Goal: Task Accomplishment & Management: Use online tool/utility

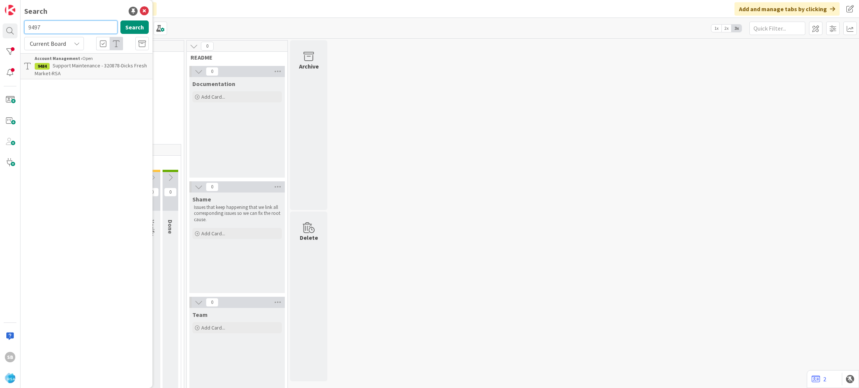
type input "9497"
click at [78, 75] on p "Support Maintenance - 320903-River side Foods-[GEOGRAPHIC_DATA]" at bounding box center [92, 70] width 114 height 16
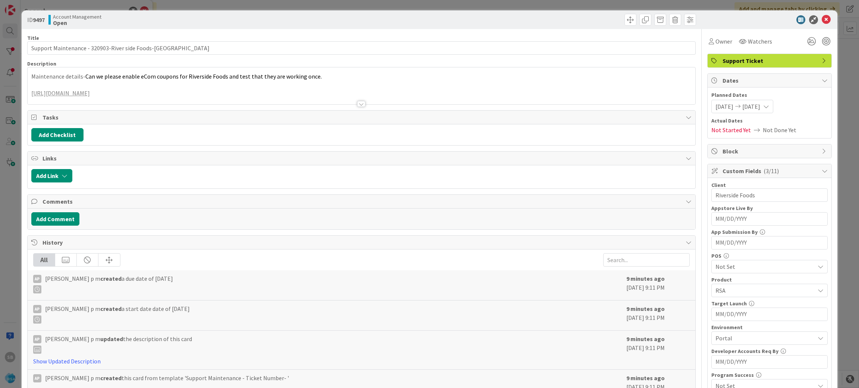
scroll to position [207, 0]
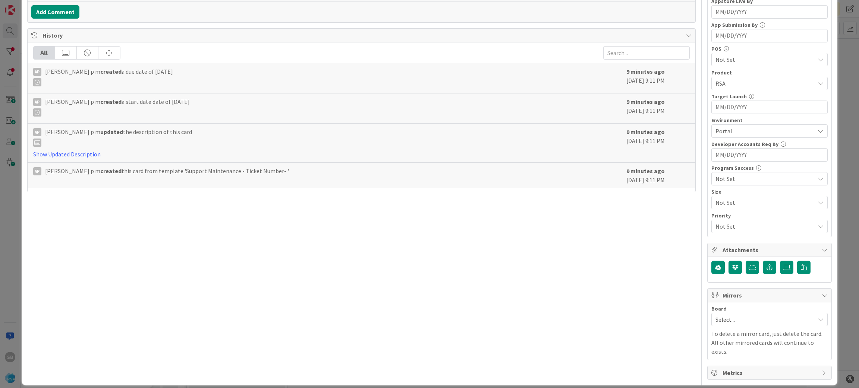
click at [732, 328] on div "Board Select... To delete a mirror card, just delete the card. All other mirror…" at bounding box center [769, 331] width 116 height 50
click at [716, 318] on span "Select..." at bounding box center [762, 320] width 95 height 10
click at [725, 374] on span "Software Development" at bounding box center [774, 368] width 98 height 11
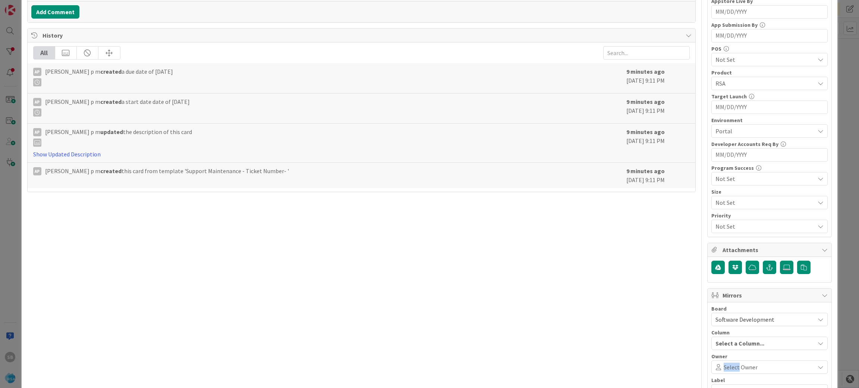
click at [723, 374] on div "Select Owner" at bounding box center [769, 367] width 116 height 13
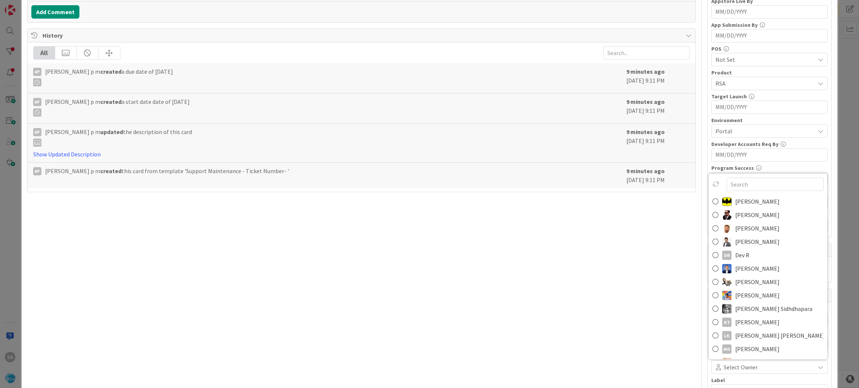
scroll to position [212, 0]
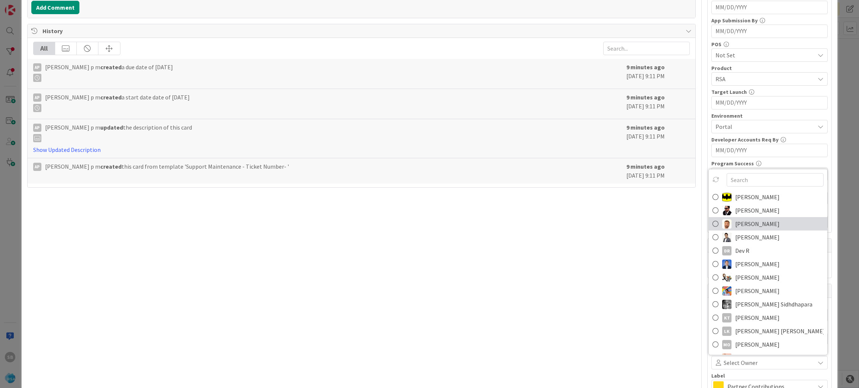
click at [735, 224] on span "[PERSON_NAME]" at bounding box center [757, 223] width 44 height 11
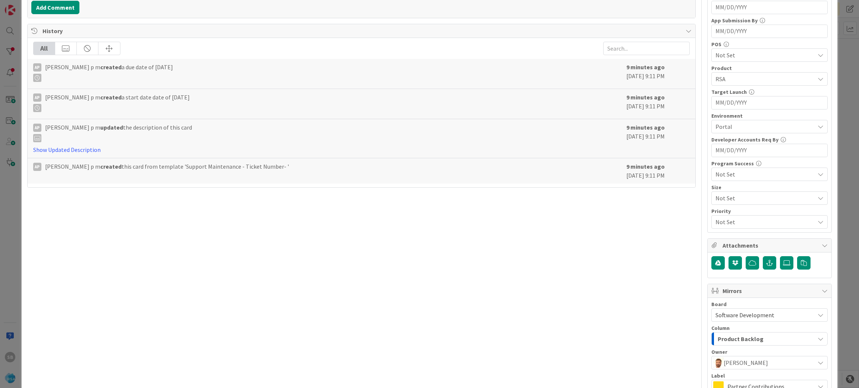
scroll to position [268, 0]
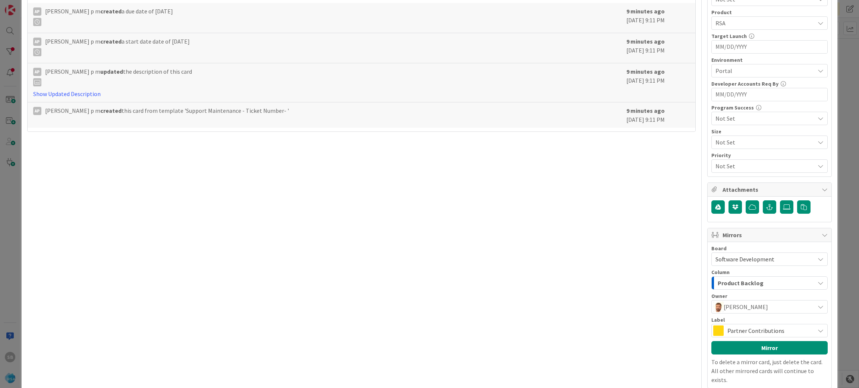
click at [764, 328] on span "Partner Contributions" at bounding box center [768, 331] width 83 height 10
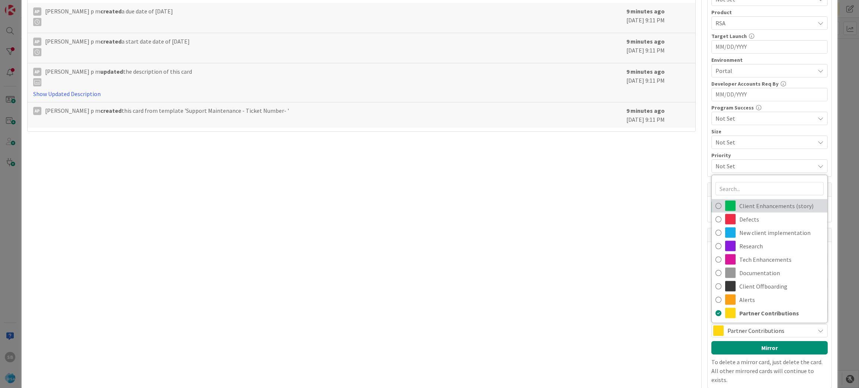
click at [759, 206] on span "Client Enhancements (story)" at bounding box center [781, 206] width 84 height 11
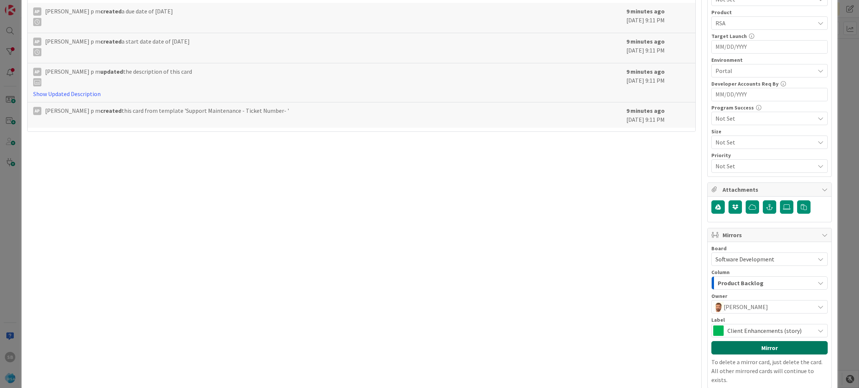
click at [751, 348] on button "Mirror" at bounding box center [769, 347] width 116 height 13
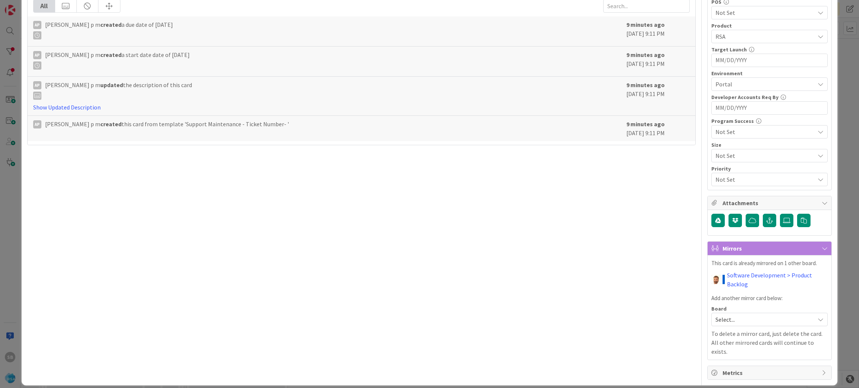
scroll to position [0, 0]
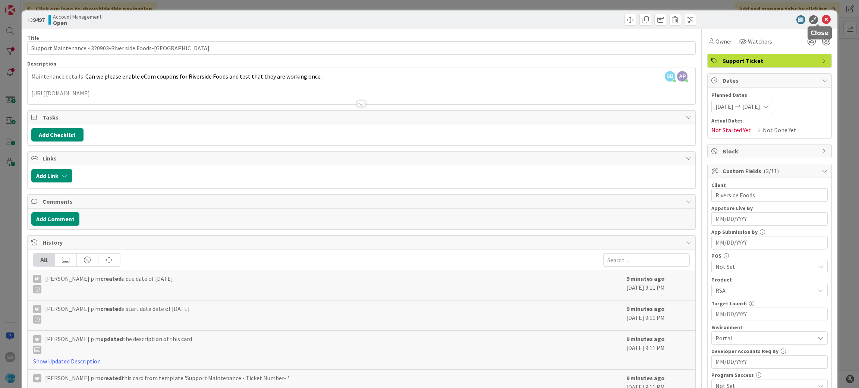
click at [821, 19] on icon at bounding box center [825, 19] width 9 height 9
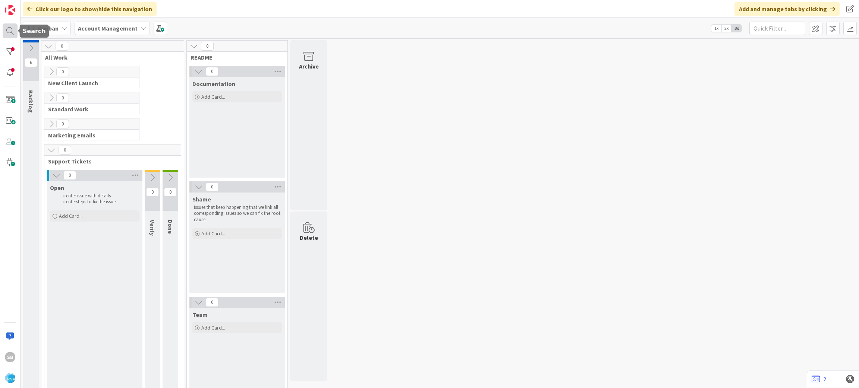
click at [3, 26] on div at bounding box center [10, 30] width 15 height 15
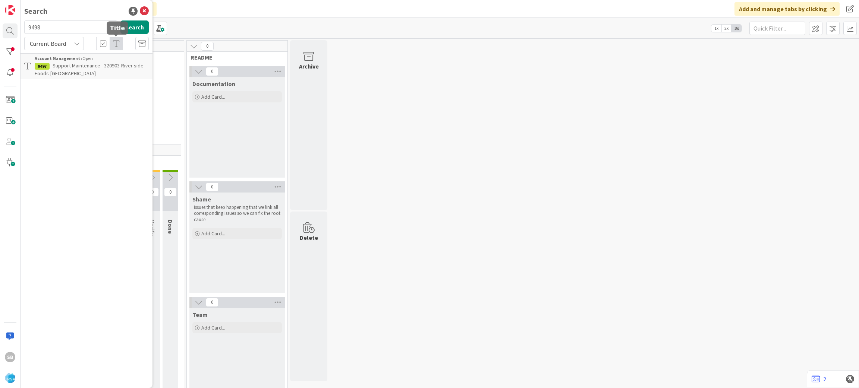
type input "9498"
click at [100, 64] on span "Support Defect- 320883-County Fair Foods- [GEOGRAPHIC_DATA]" at bounding box center [92, 69] width 114 height 15
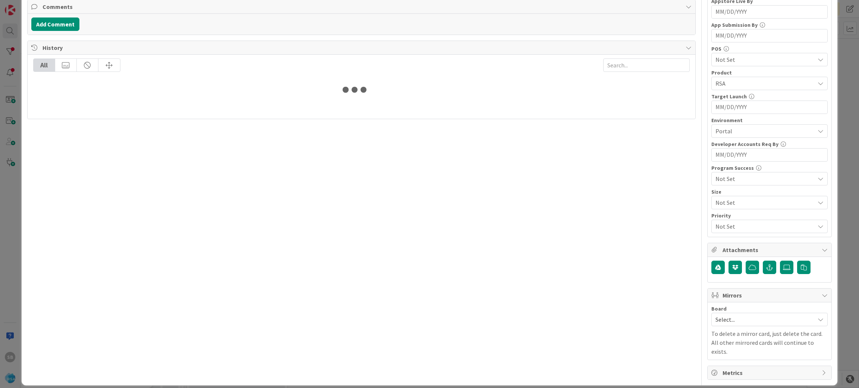
scroll to position [195, 0]
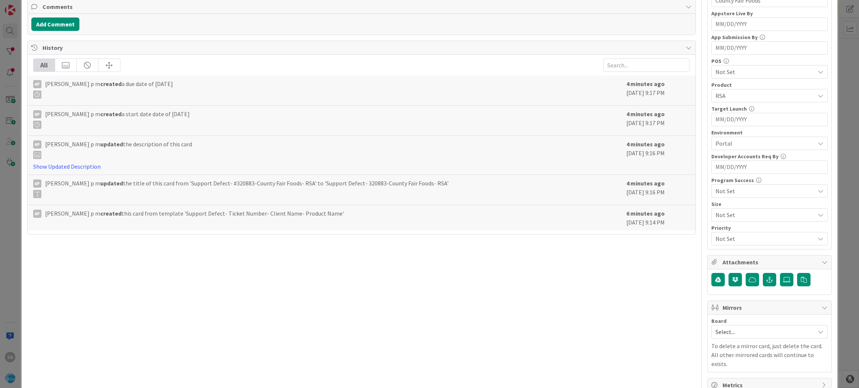
click at [738, 339] on div "Select..." at bounding box center [769, 331] width 116 height 13
click at [732, 309] on link "Software Development" at bounding box center [769, 314] width 116 height 13
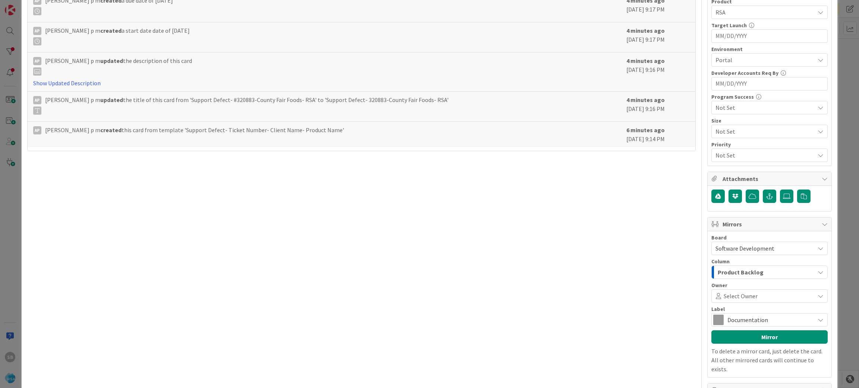
click at [757, 297] on span at bounding box center [784, 296] width 55 height 6
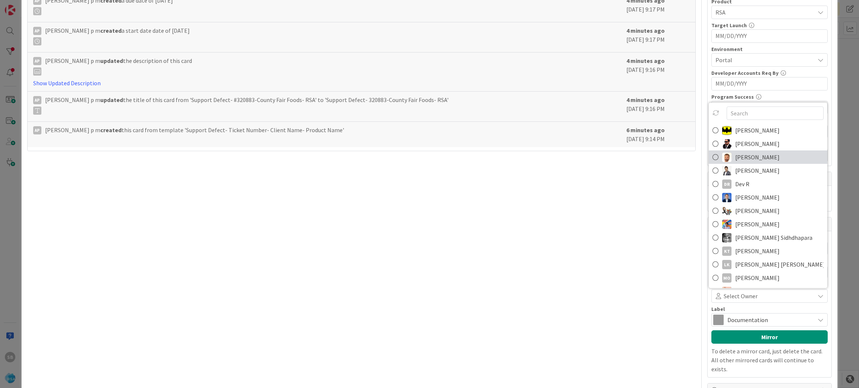
click at [737, 158] on span "[PERSON_NAME]" at bounding box center [757, 157] width 44 height 11
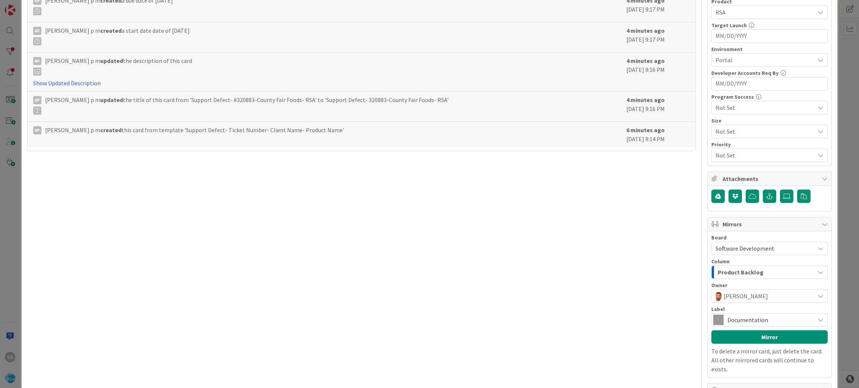
scroll to position [296, 0]
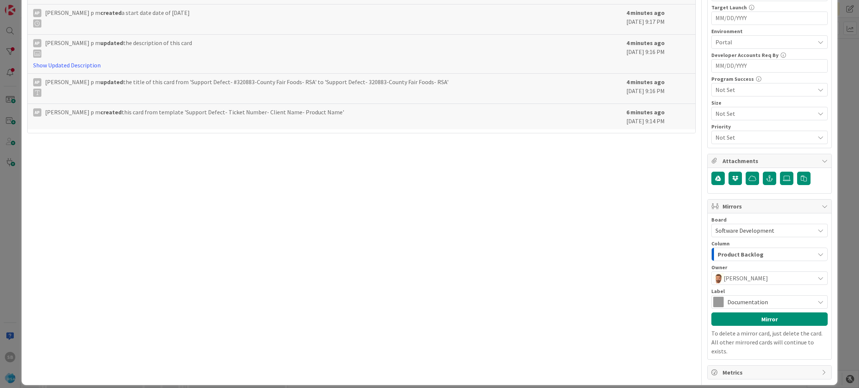
click at [779, 299] on span "Documentation" at bounding box center [768, 302] width 83 height 10
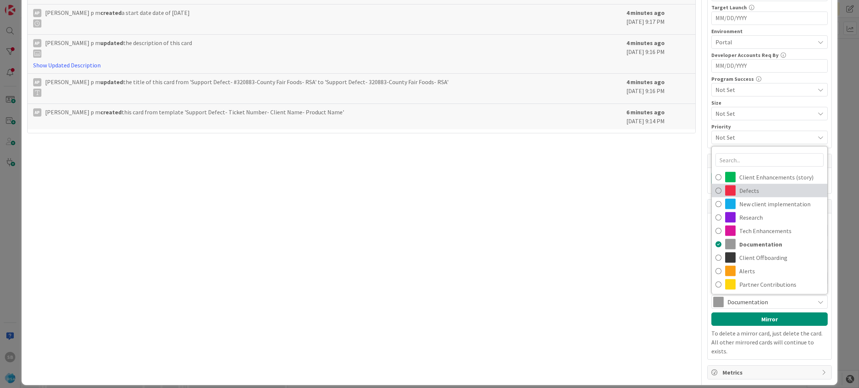
click at [751, 192] on span "Defects" at bounding box center [781, 190] width 84 height 11
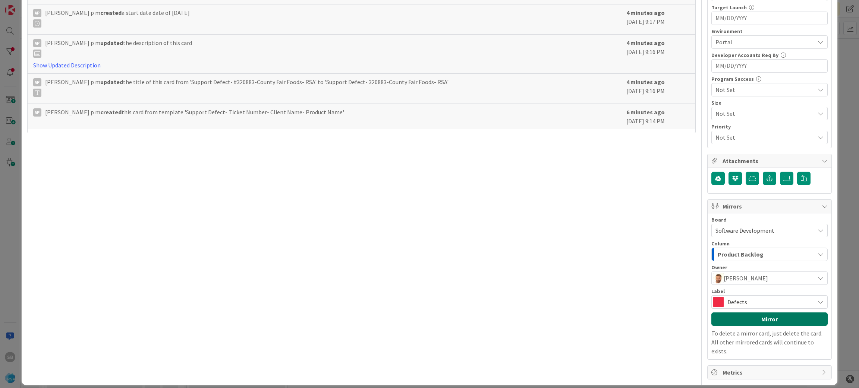
click at [757, 326] on button "Mirror" at bounding box center [769, 319] width 116 height 13
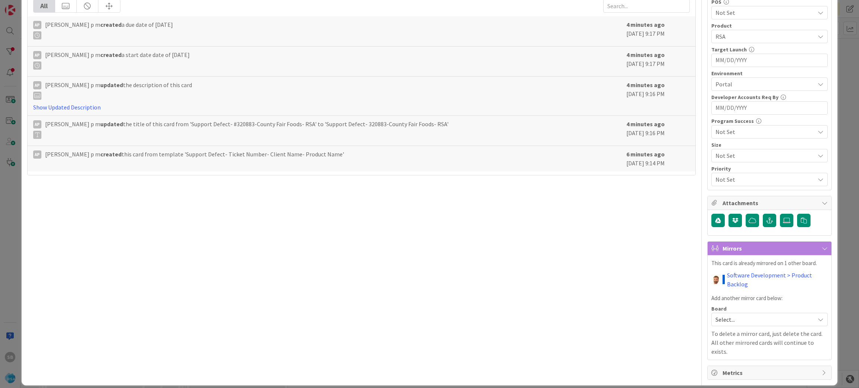
scroll to position [0, 0]
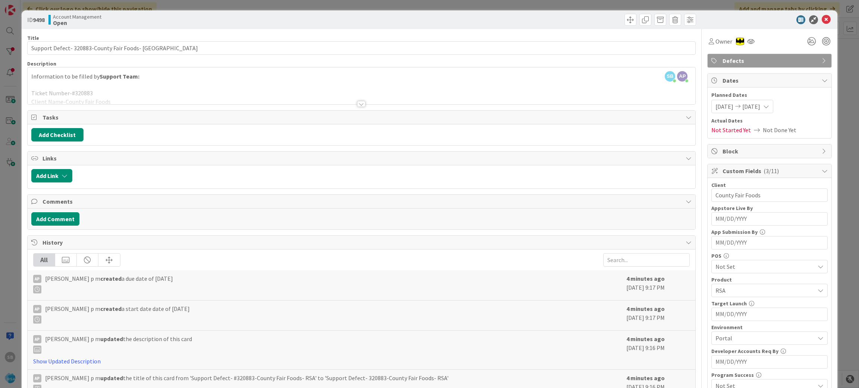
click at [821, 21] on icon at bounding box center [825, 19] width 9 height 9
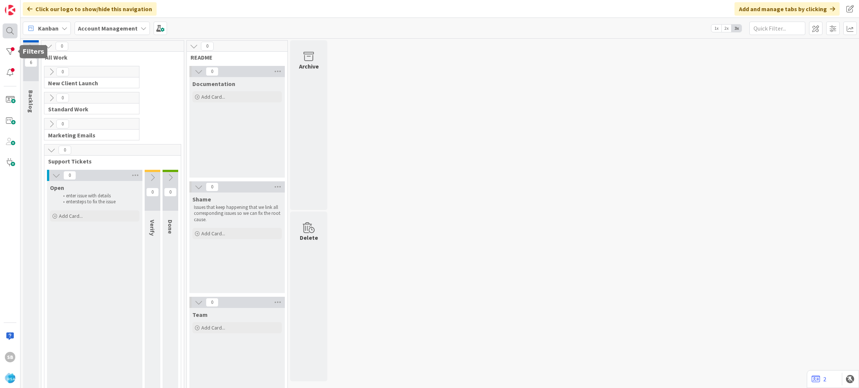
click at [8, 30] on div at bounding box center [10, 30] width 15 height 15
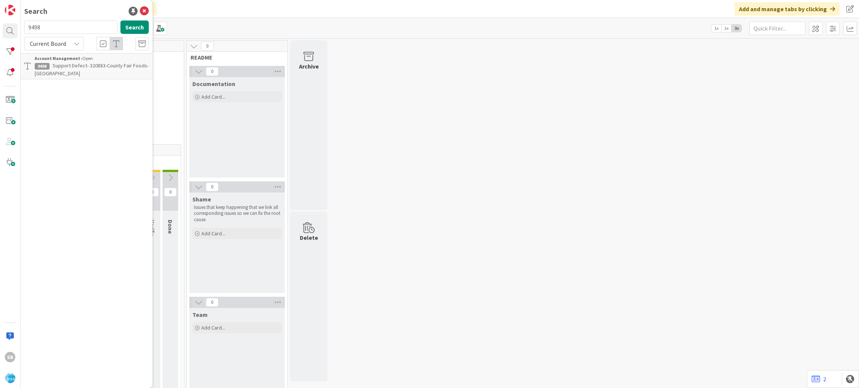
click at [58, 73] on p "Support Defect- 320883-County Fair Foods- [GEOGRAPHIC_DATA]" at bounding box center [92, 70] width 114 height 16
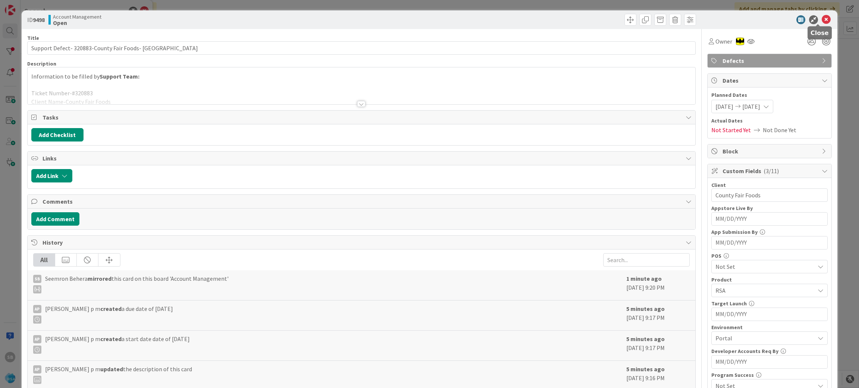
click at [821, 22] on icon at bounding box center [825, 19] width 9 height 9
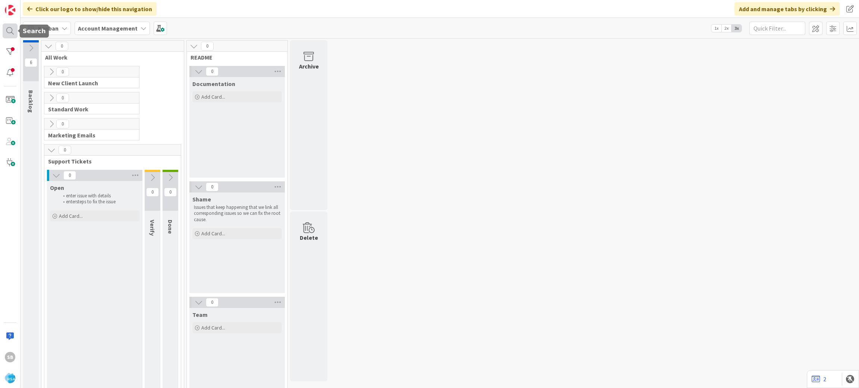
click at [6, 27] on div at bounding box center [10, 30] width 15 height 15
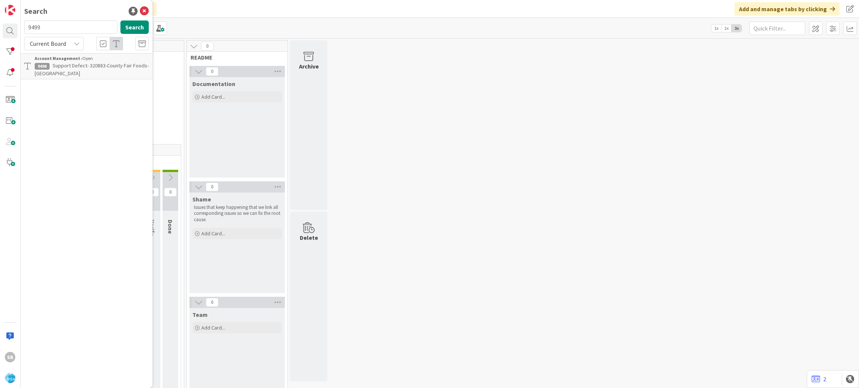
type input "9499"
click at [60, 43] on span "Current Board" at bounding box center [48, 43] width 36 height 7
click at [60, 72] on span "All Boards" at bounding box center [67, 74] width 78 height 11
click at [76, 62] on div "Search 9499 Search All Boards Current Board All Boards Searching..." at bounding box center [86, 194] width 132 height 388
click at [75, 64] on span "Support Maintenance - 320902- Superior-RSA" at bounding box center [89, 69] width 108 height 15
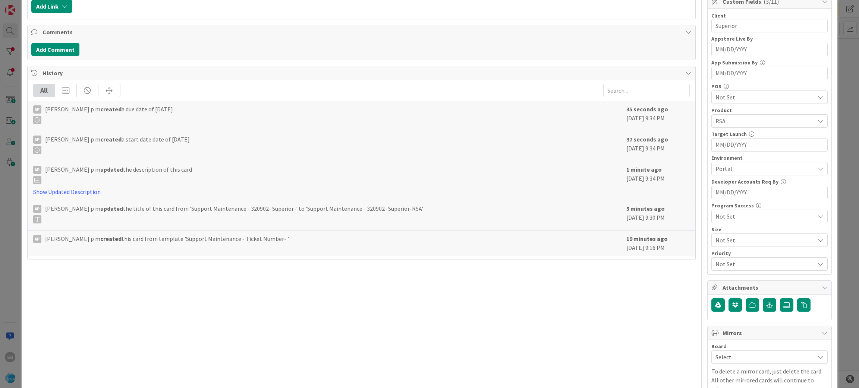
scroll to position [203, 0]
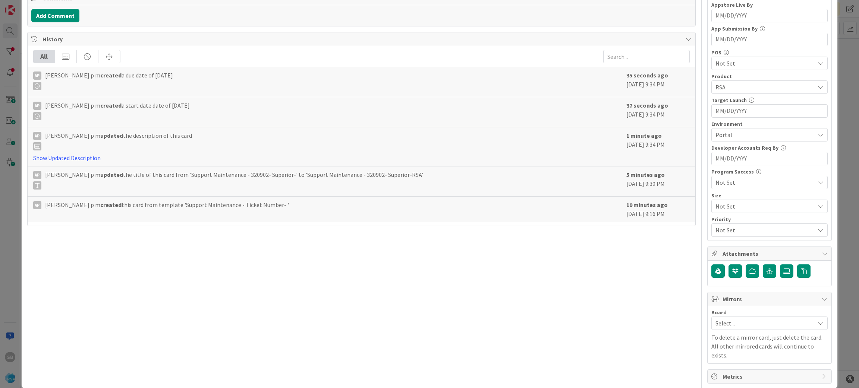
click at [738, 328] on span "Select..." at bounding box center [762, 323] width 95 height 10
click at [735, 366] on div "Select... Account Management Software Development" at bounding box center [769, 356] width 116 height 51
click at [725, 373] on span "Software Development" at bounding box center [774, 371] width 98 height 11
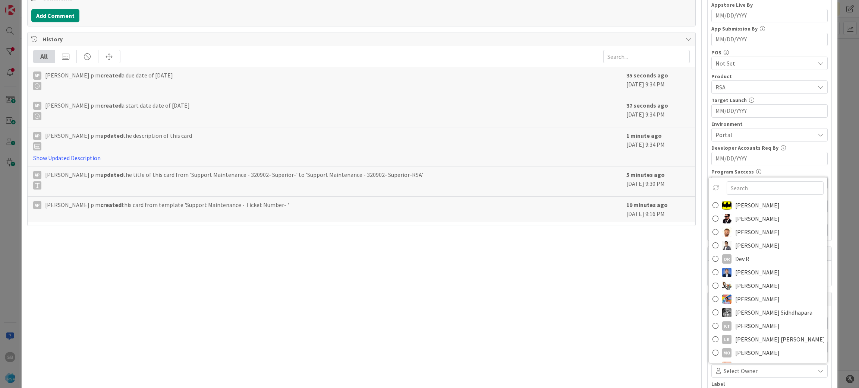
scroll to position [212, 0]
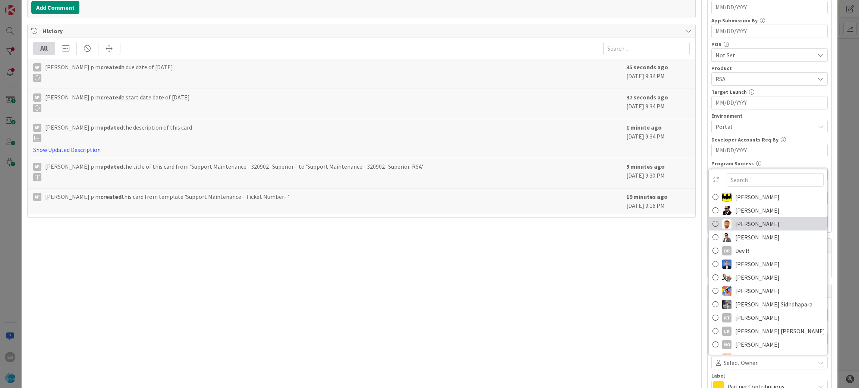
click at [735, 223] on span "[PERSON_NAME]" at bounding box center [757, 223] width 44 height 11
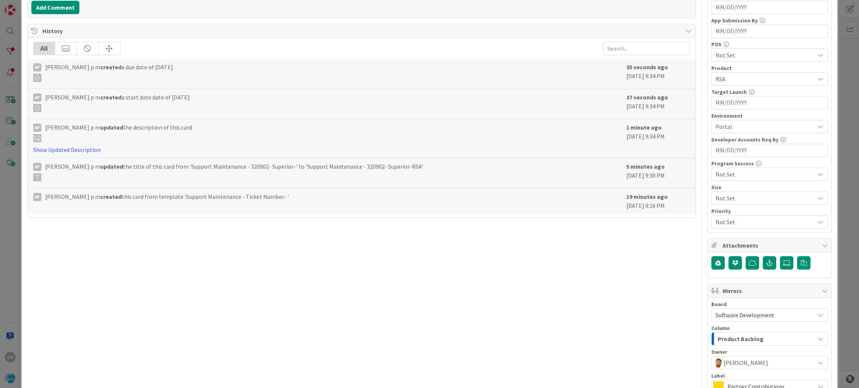
scroll to position [296, 0]
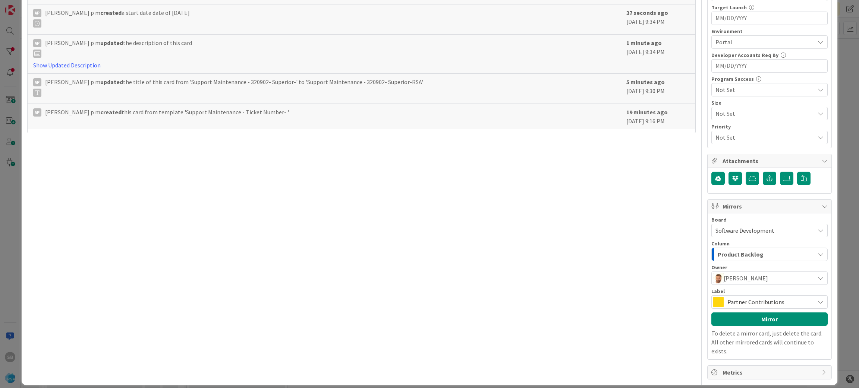
click at [739, 302] on span "Partner Contributions" at bounding box center [768, 302] width 83 height 10
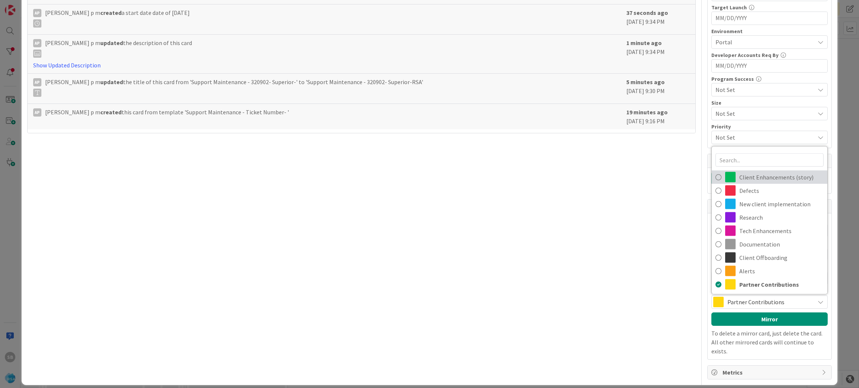
click at [750, 180] on span "Client Enhancements (story)" at bounding box center [781, 177] width 84 height 11
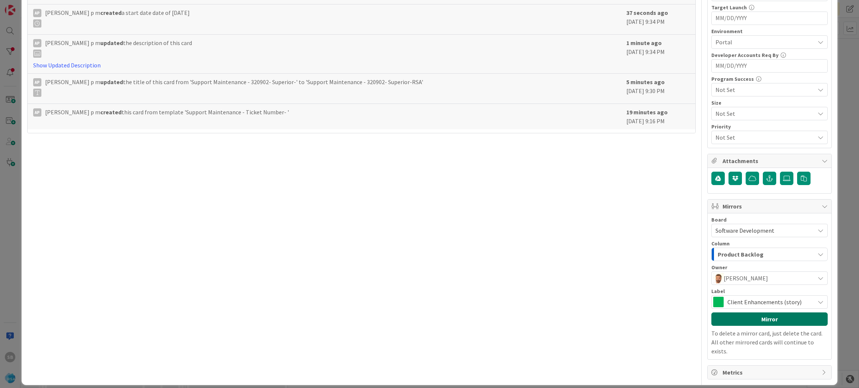
click at [747, 316] on button "Mirror" at bounding box center [769, 319] width 116 height 13
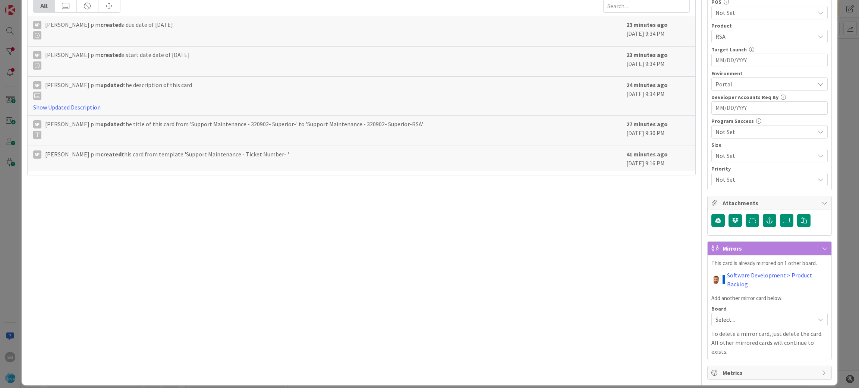
scroll to position [0, 0]
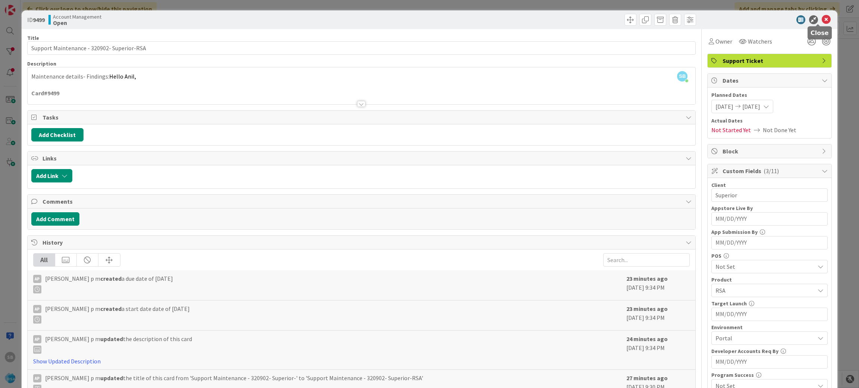
click at [821, 19] on icon at bounding box center [825, 19] width 9 height 9
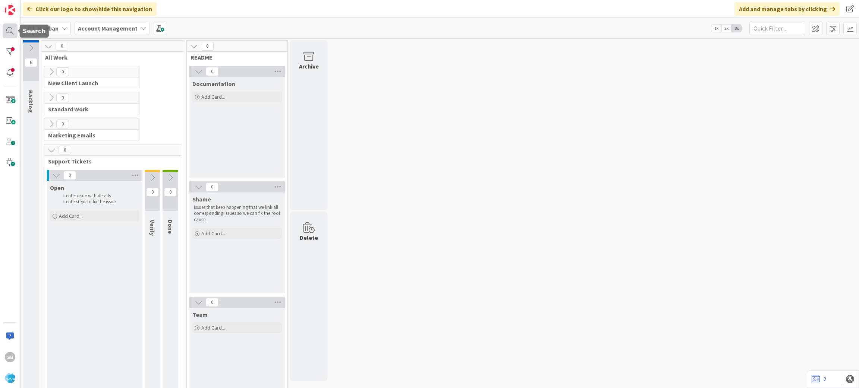
click at [10, 26] on div at bounding box center [10, 30] width 15 height 15
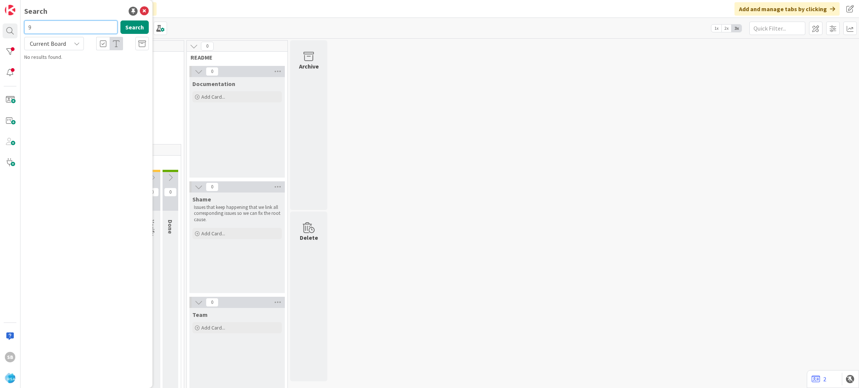
click at [58, 27] on input "9" at bounding box center [70, 26] width 93 height 13
type input "9506"
click at [94, 84] on div "Account Management › Archive" at bounding box center [92, 84] width 114 height 7
click at [88, 66] on span "Support Maintenance - #320906- County Fair Foods" at bounding box center [88, 69] width 106 height 15
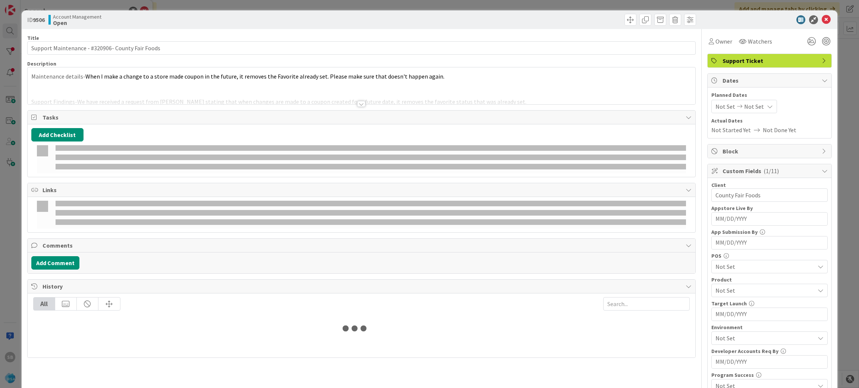
click at [88, 66] on div "Description" at bounding box center [361, 63] width 669 height 7
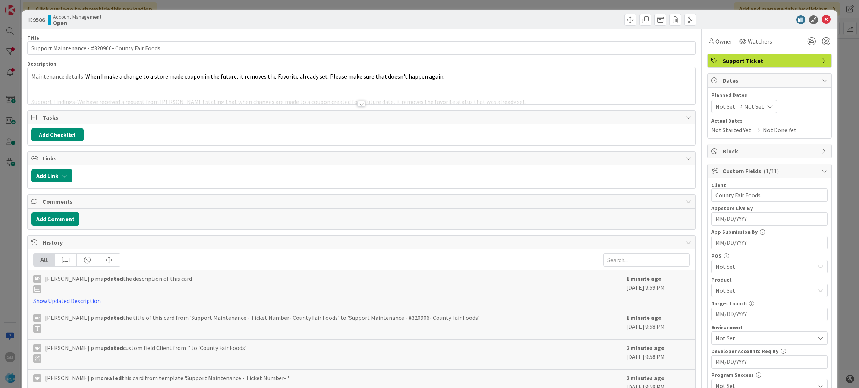
click at [155, 87] on div at bounding box center [362, 94] width 668 height 19
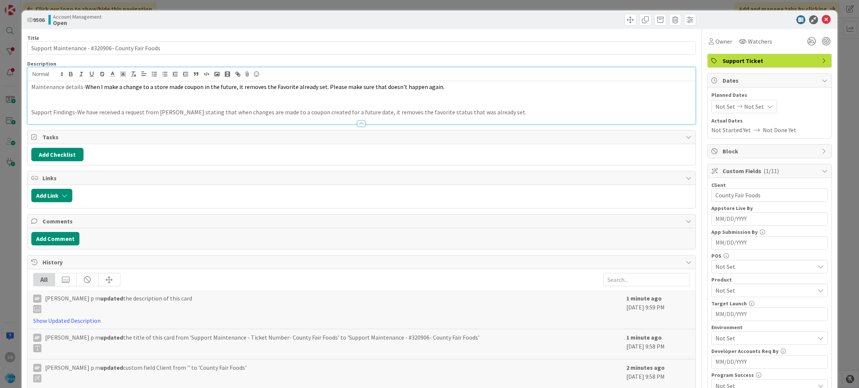
scroll to position [207, 0]
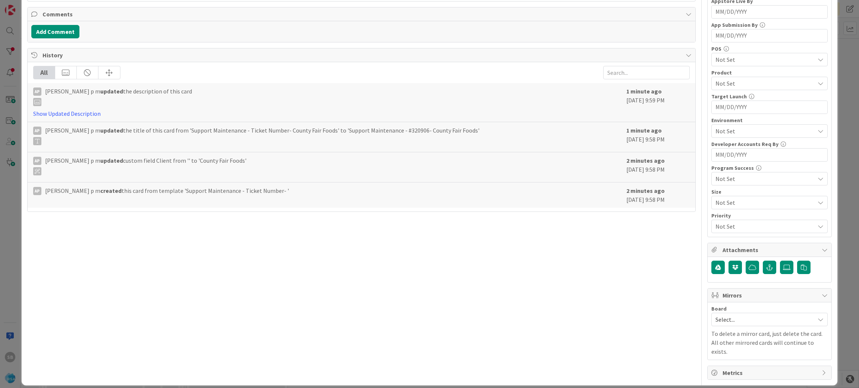
click at [723, 321] on span "Select..." at bounding box center [762, 320] width 95 height 10
click at [731, 367] on span "Software Development" at bounding box center [774, 368] width 98 height 11
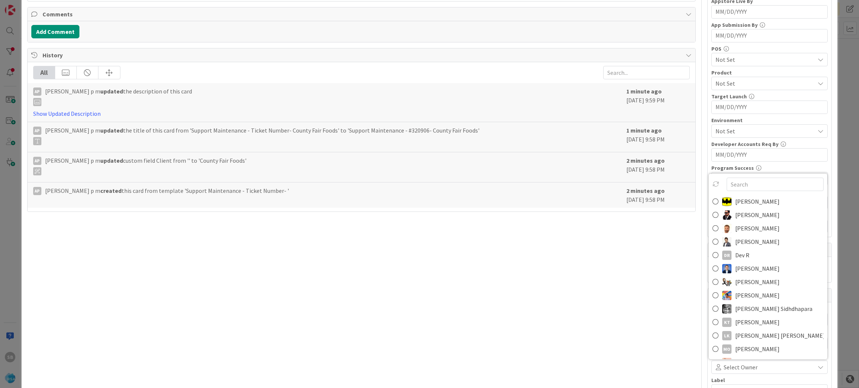
scroll to position [212, 0]
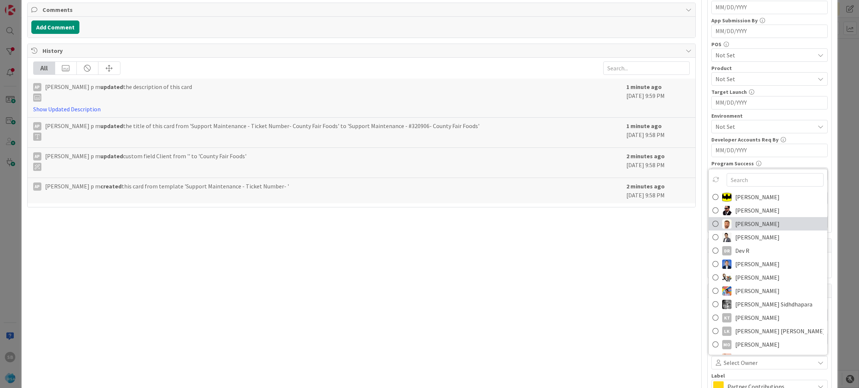
click at [722, 228] on img at bounding box center [726, 223] width 9 height 9
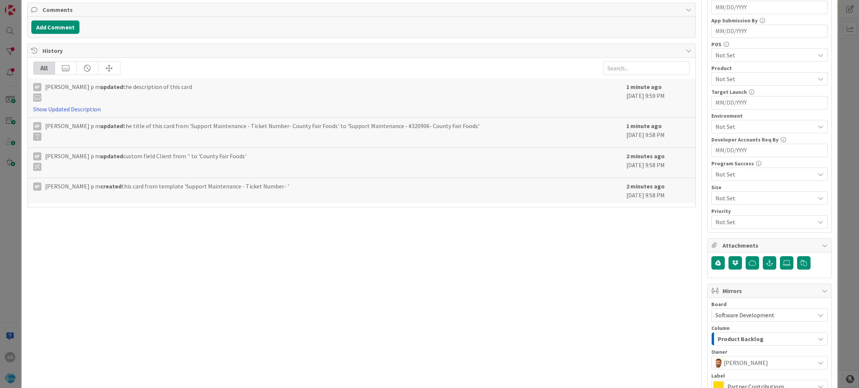
scroll to position [296, 0]
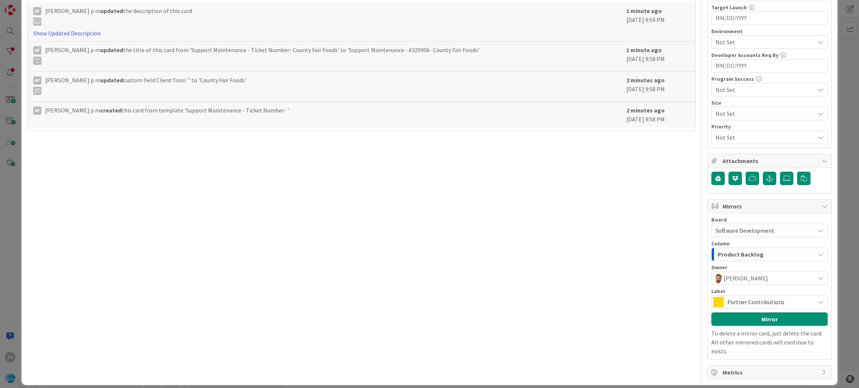
click at [743, 304] on span "Partner Contributions" at bounding box center [768, 302] width 83 height 10
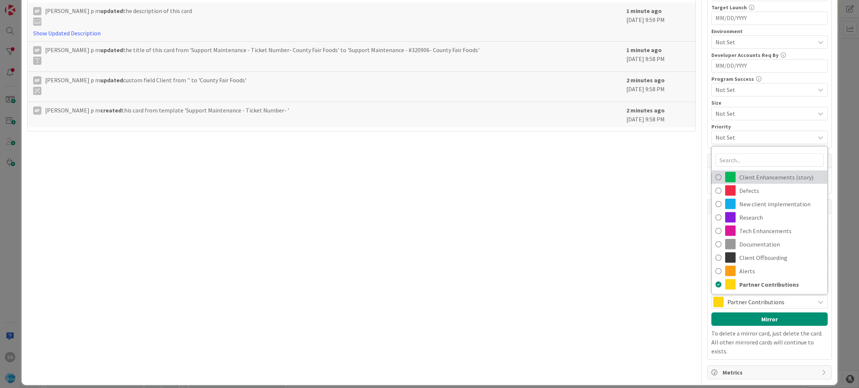
click at [750, 179] on span "Client Enhancements (story)" at bounding box center [781, 177] width 84 height 11
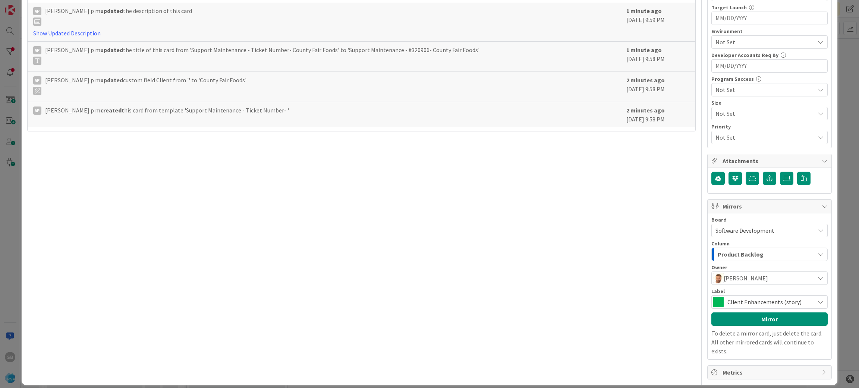
click at [755, 313] on div "Board Software Development Account Management Software Development Column Produ…" at bounding box center [769, 286] width 116 height 139
click at [757, 318] on button "Mirror" at bounding box center [769, 319] width 116 height 13
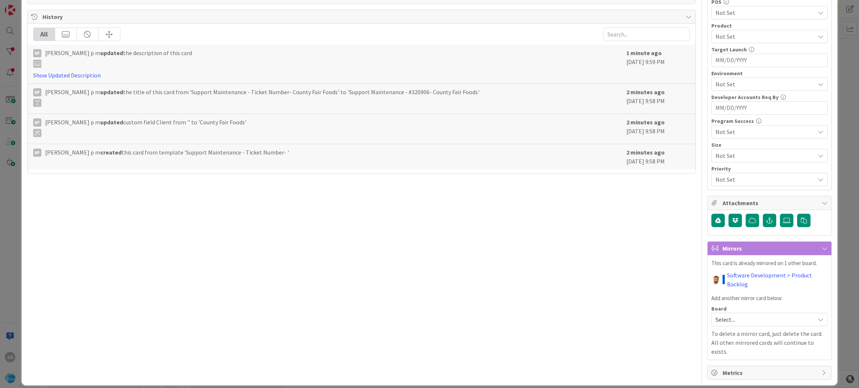
scroll to position [0, 0]
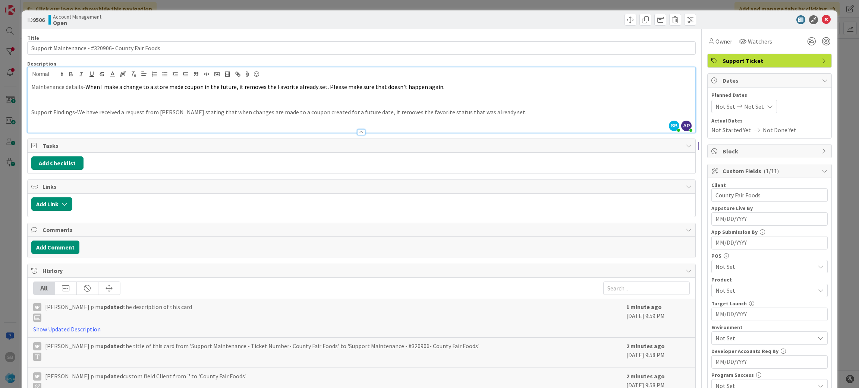
click at [821, 16] on icon at bounding box center [825, 19] width 9 height 9
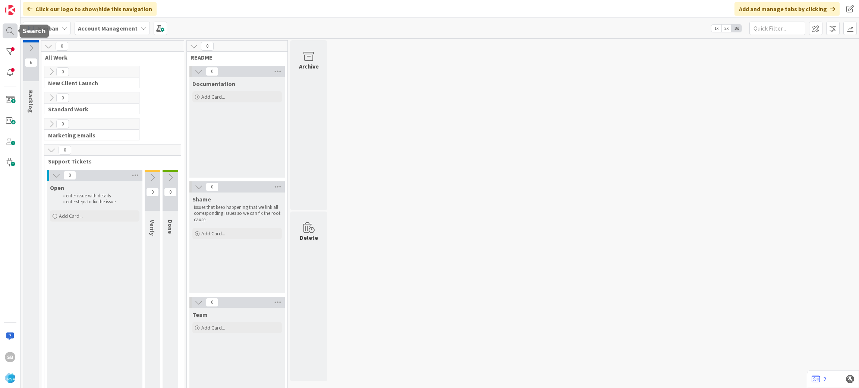
click at [8, 26] on div at bounding box center [10, 30] width 15 height 15
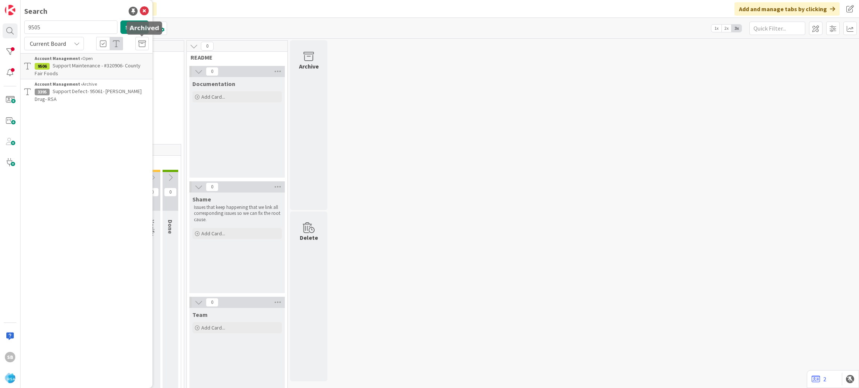
type input "9505"
click at [83, 63] on span "Support Maintenance - 320934- Holiday Market-RSA" at bounding box center [87, 69] width 104 height 15
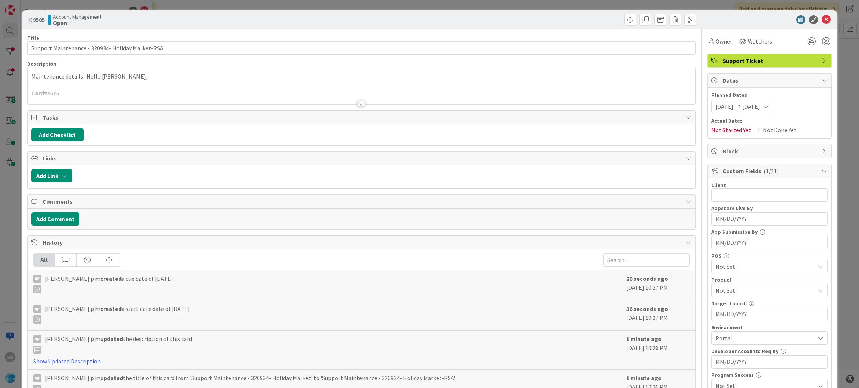
scroll to position [207, 0]
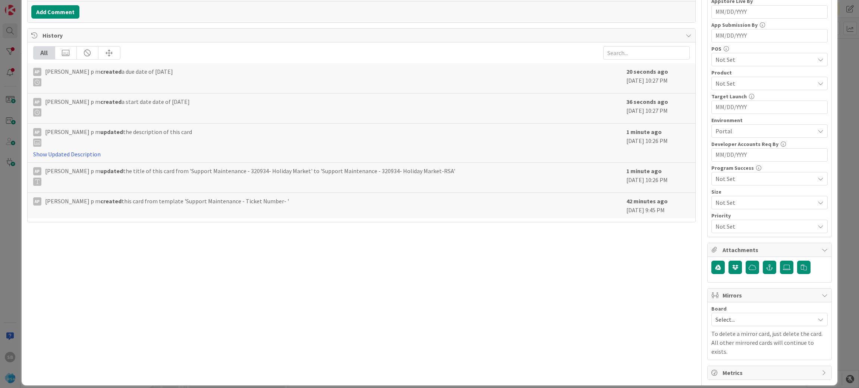
click at [729, 333] on p "To delete a mirror card, just delete the card. All other mirrored cards will co…" at bounding box center [769, 342] width 116 height 27
click at [715, 318] on span "Select..." at bounding box center [762, 320] width 95 height 10
click at [724, 359] on div "Select... Account Management Software Development" at bounding box center [769, 352] width 116 height 51
click at [719, 363] on link "Software Development" at bounding box center [769, 368] width 116 height 13
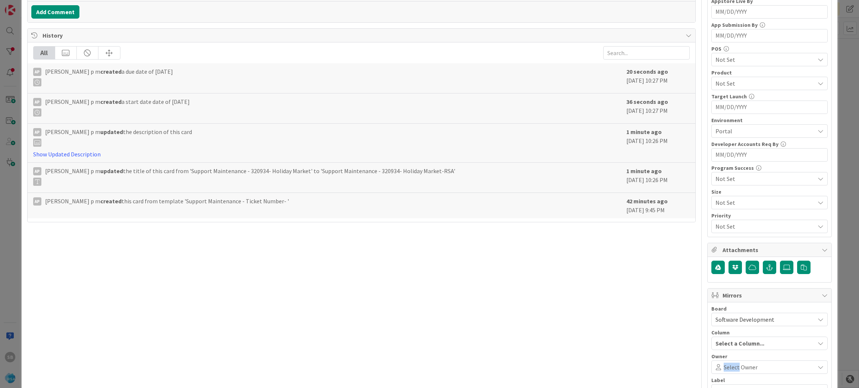
click at [719, 363] on div "Select Owner" at bounding box center [769, 367] width 116 height 13
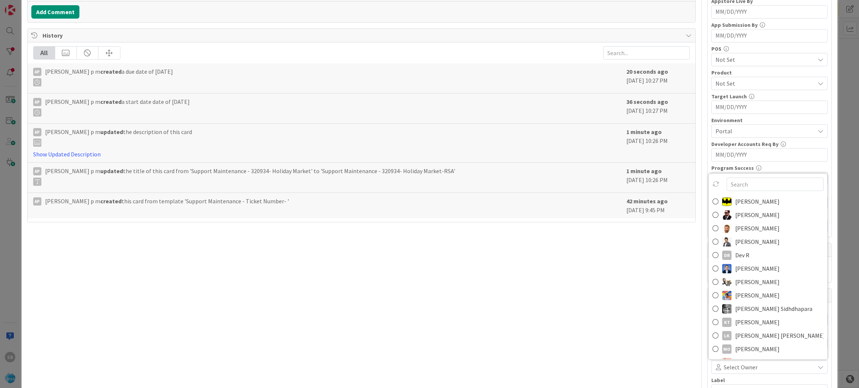
scroll to position [212, 0]
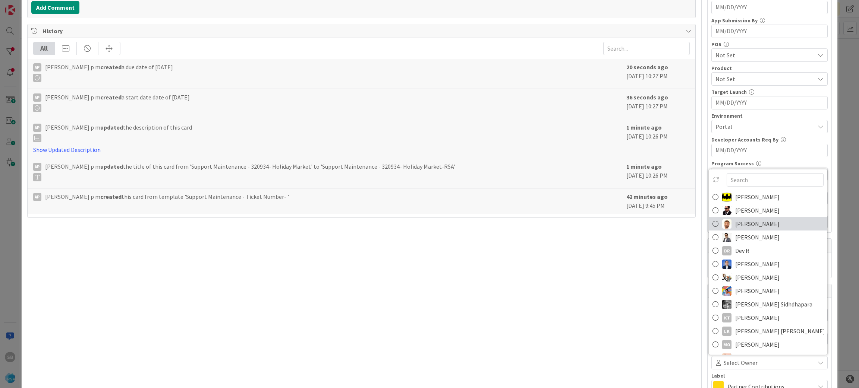
click at [757, 225] on span "[PERSON_NAME]" at bounding box center [757, 223] width 44 height 11
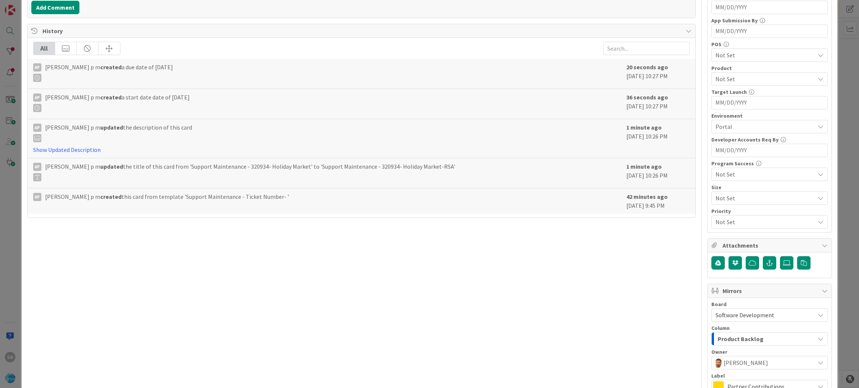
scroll to position [296, 0]
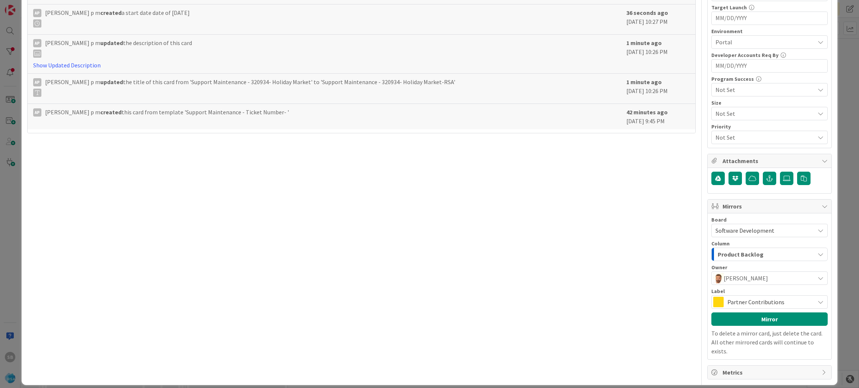
click at [770, 297] on div "Partner Contributions" at bounding box center [769, 302] width 116 height 13
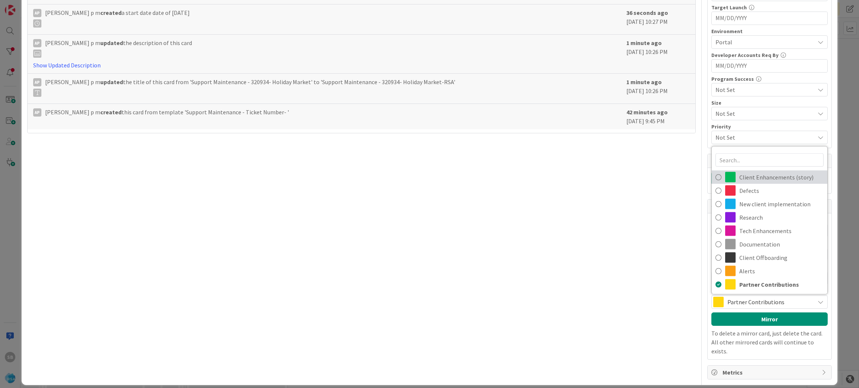
click at [757, 174] on span "Client Enhancements (story)" at bounding box center [781, 177] width 84 height 11
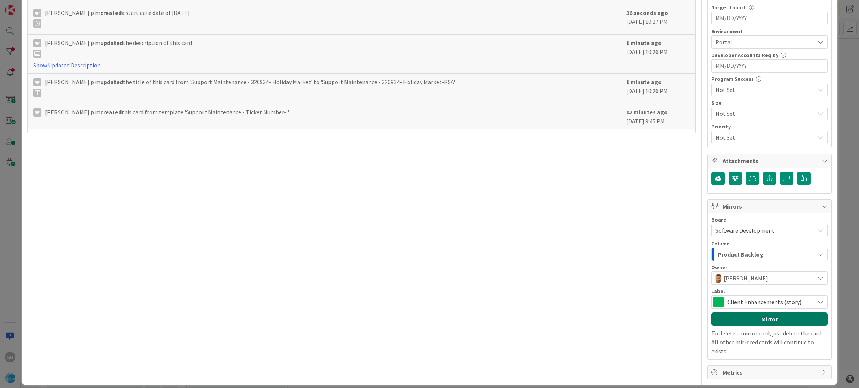
click at [763, 318] on button "Mirror" at bounding box center [769, 319] width 116 height 13
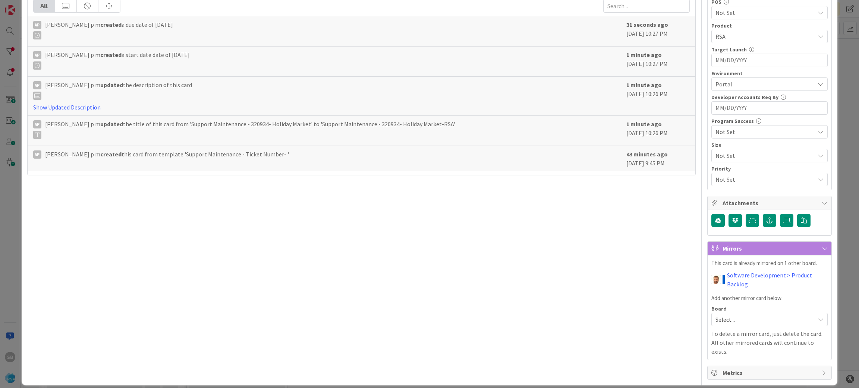
scroll to position [0, 0]
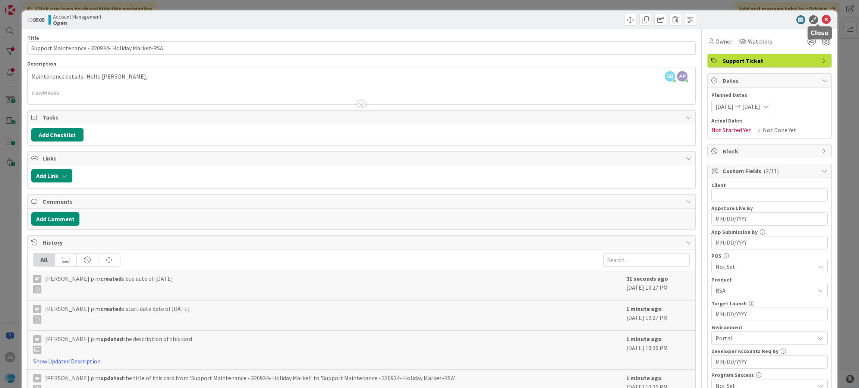
click at [821, 18] on icon at bounding box center [825, 19] width 9 height 9
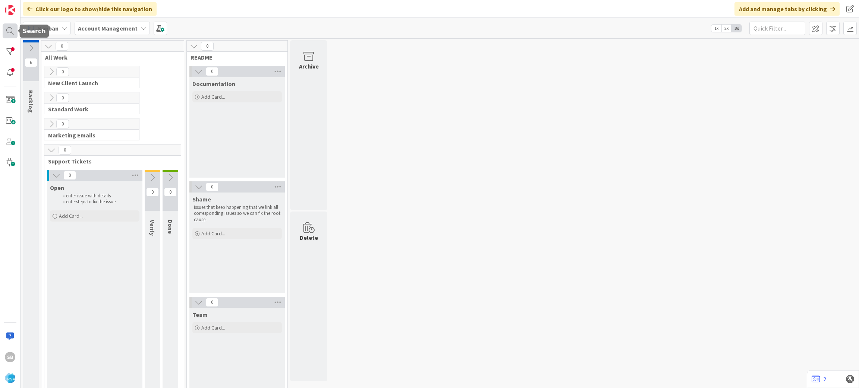
click at [6, 37] on div at bounding box center [10, 30] width 15 height 15
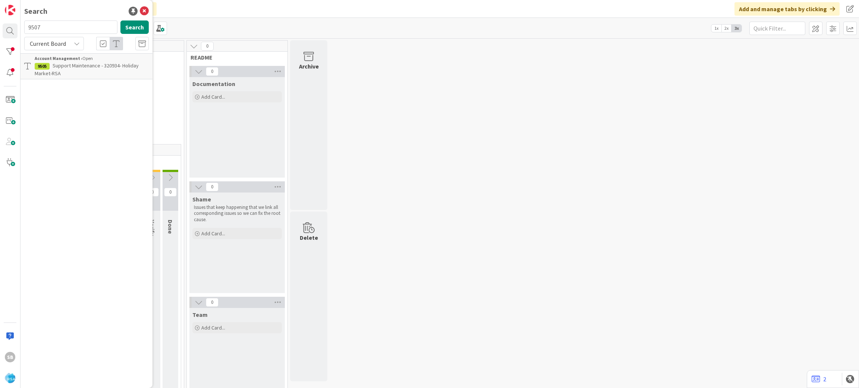
type input "9507"
click at [81, 67] on span "Support Defect- 319508- Whites Footliner-RSA" at bounding box center [90, 69] width 111 height 15
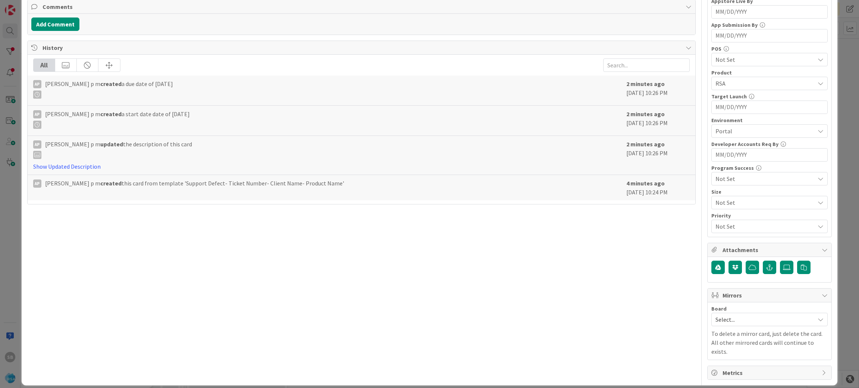
scroll to position [195, 0]
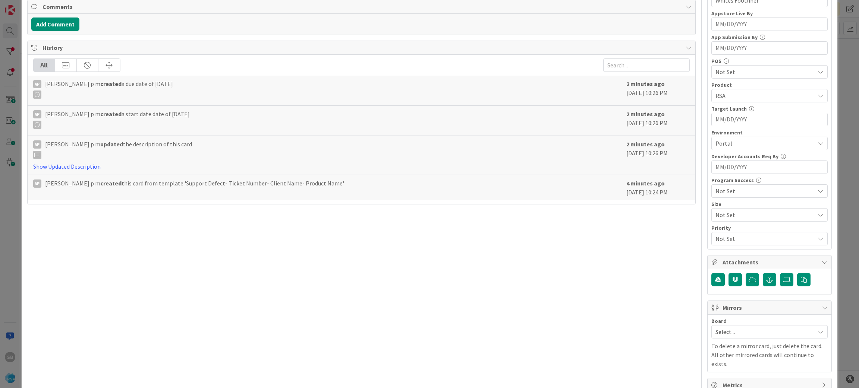
click at [730, 328] on div "Select..." at bounding box center [769, 331] width 116 height 13
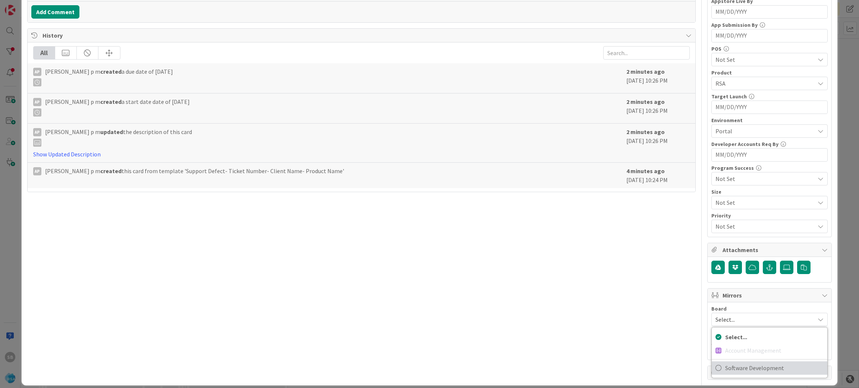
click at [744, 368] on span "Software Development" at bounding box center [774, 368] width 98 height 11
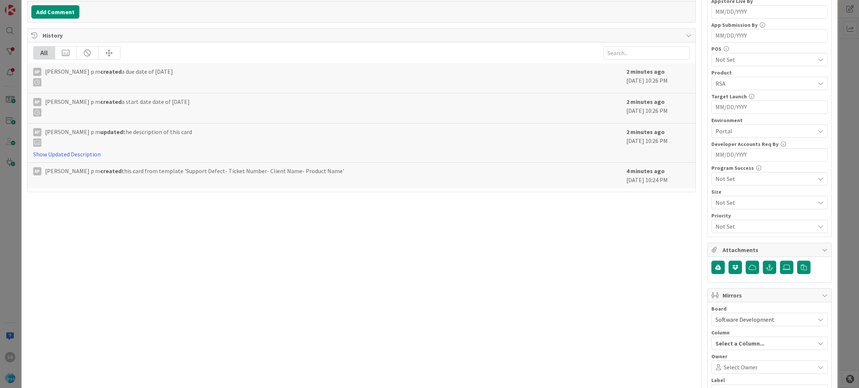
click at [744, 368] on span "Select Owner" at bounding box center [740, 367] width 34 height 9
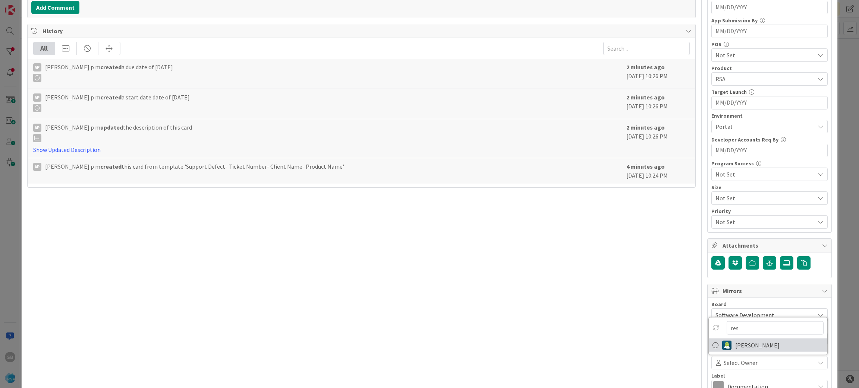
type input "res"
click at [752, 349] on span "[PERSON_NAME]" at bounding box center [757, 345] width 44 height 11
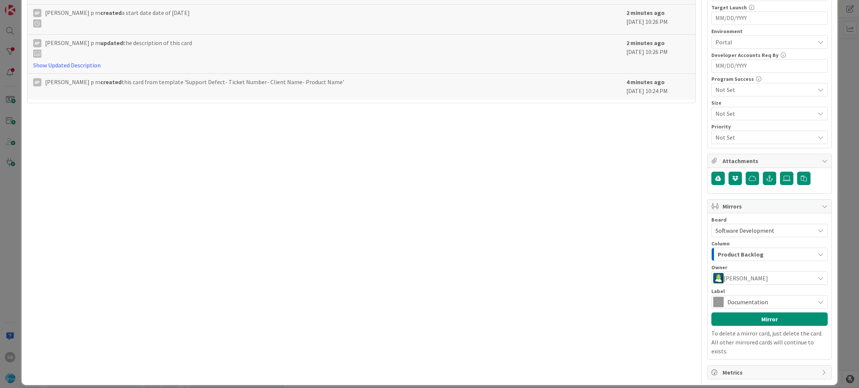
click at [790, 303] on span "Documentation" at bounding box center [768, 302] width 83 height 10
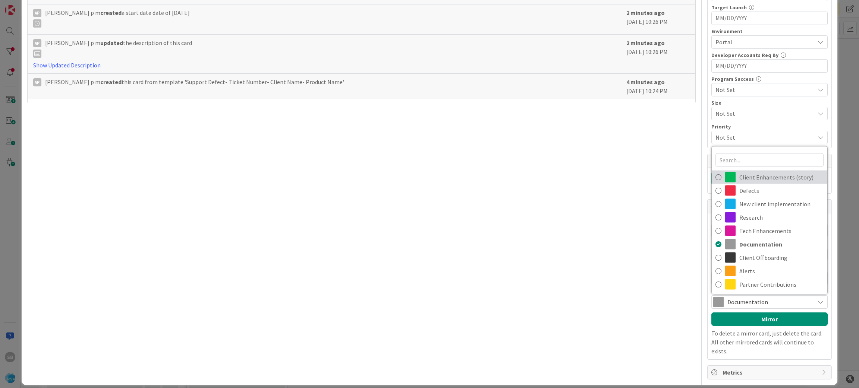
click at [761, 177] on span "Client Enhancements (story)" at bounding box center [781, 177] width 84 height 11
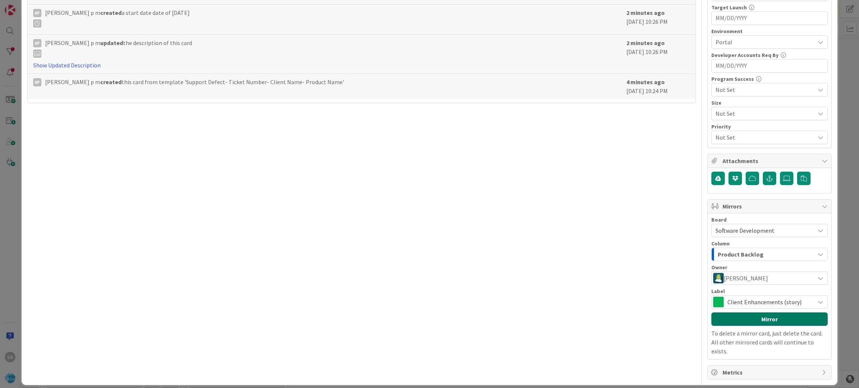
click at [757, 323] on button "Mirror" at bounding box center [769, 319] width 116 height 13
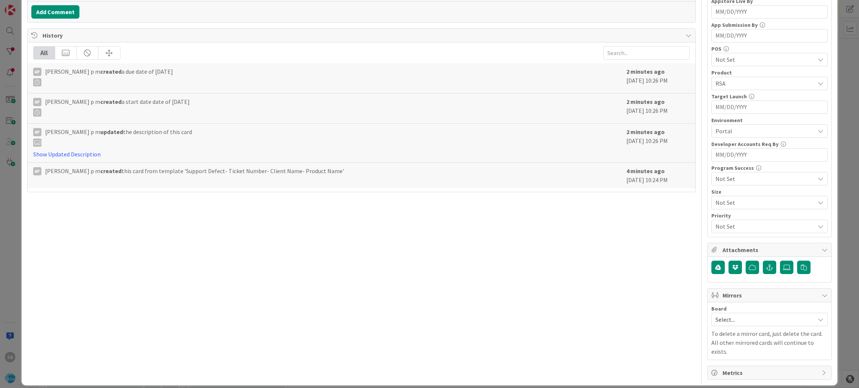
scroll to position [0, 0]
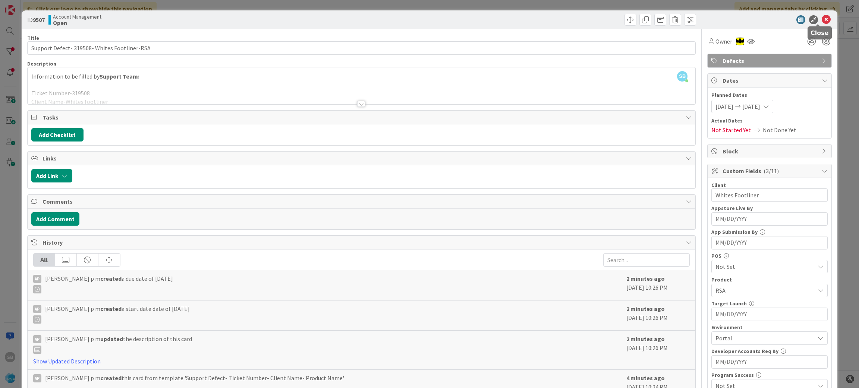
click at [821, 19] on icon at bounding box center [825, 19] width 9 height 9
